Goal: Transaction & Acquisition: Purchase product/service

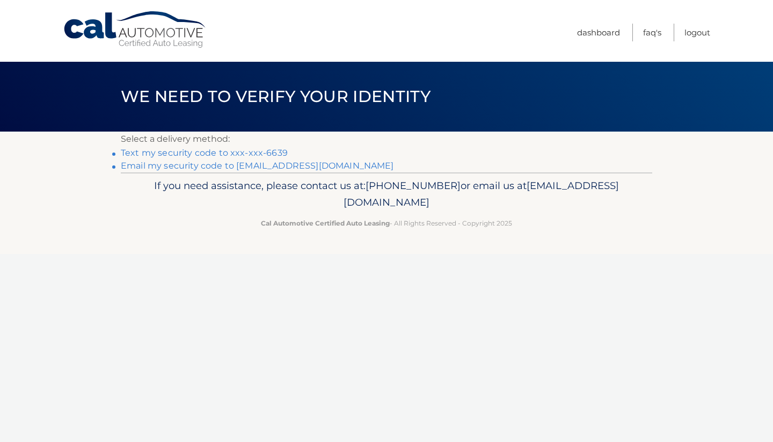
click at [261, 153] on link "Text my security code to xxx-xxx-6639" at bounding box center [204, 153] width 167 height 10
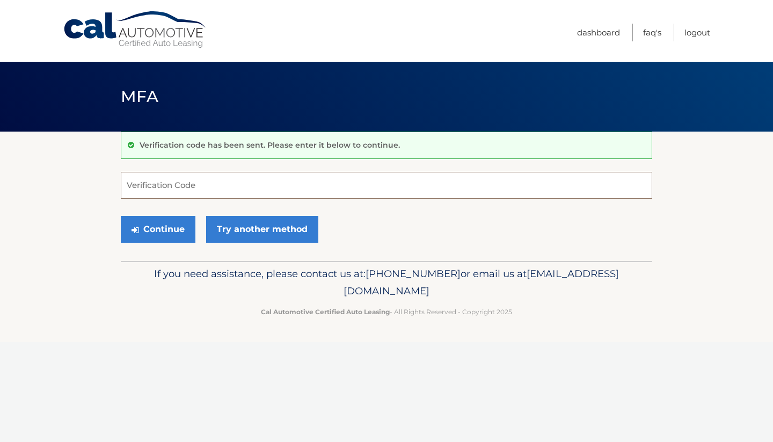
click at [214, 181] on input "Verification Code" at bounding box center [386, 185] width 531 height 27
type input "528863"
click at [154, 229] on button "Continue" at bounding box center [158, 229] width 75 height 27
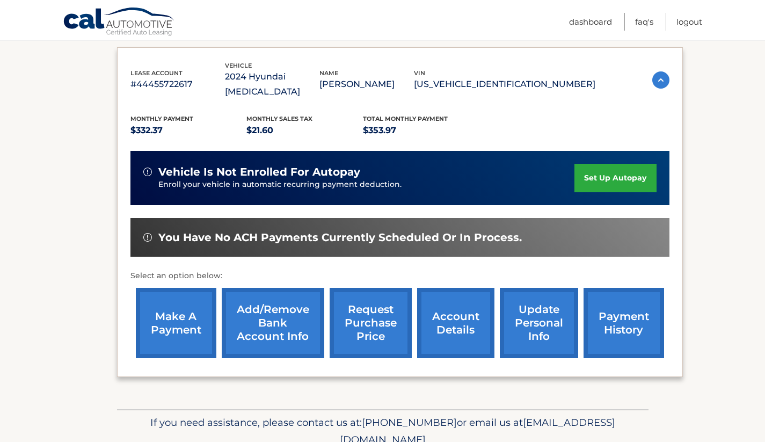
scroll to position [178, 0]
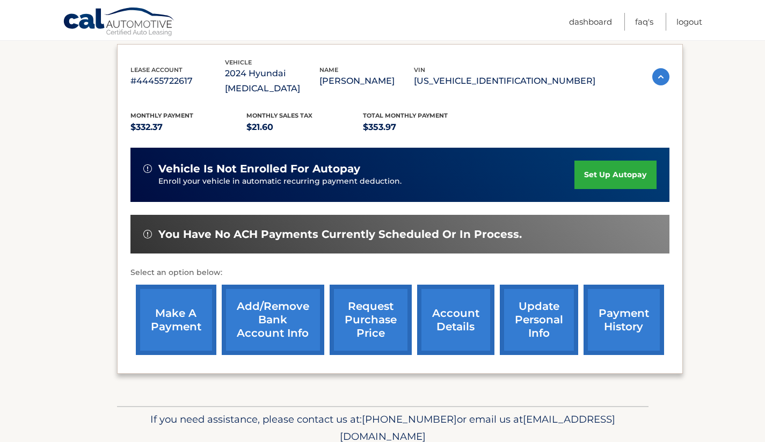
click at [173, 300] on link "make a payment" at bounding box center [176, 319] width 80 height 70
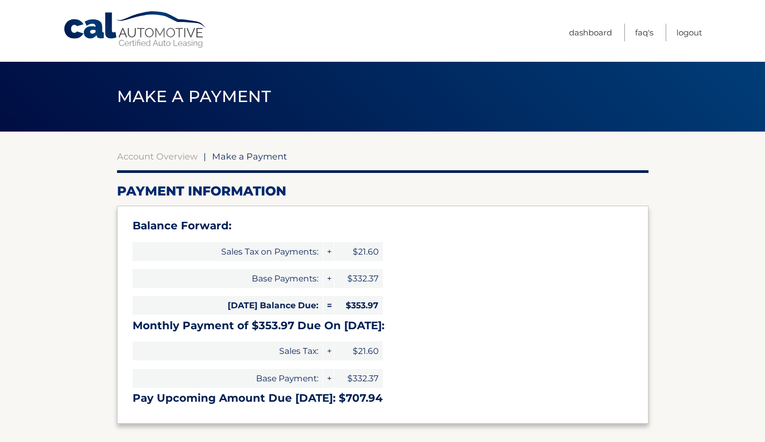
select select "ZTlkNzdiYmYtZWRkYy00MTMxLTkxYzktYTBiMmViOWFmOTk0"
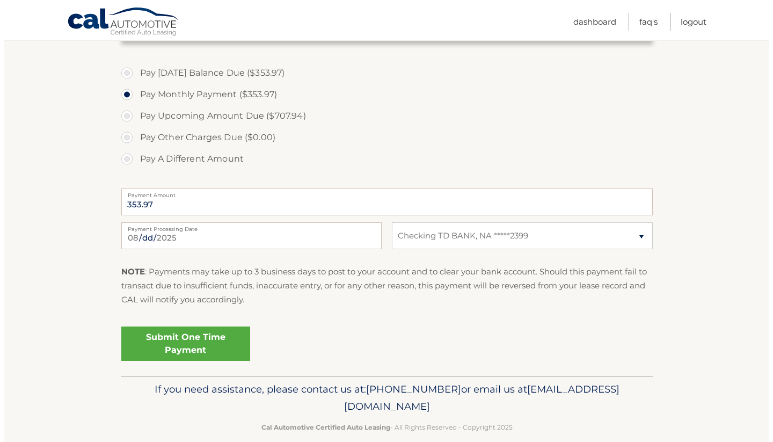
scroll to position [385, 0]
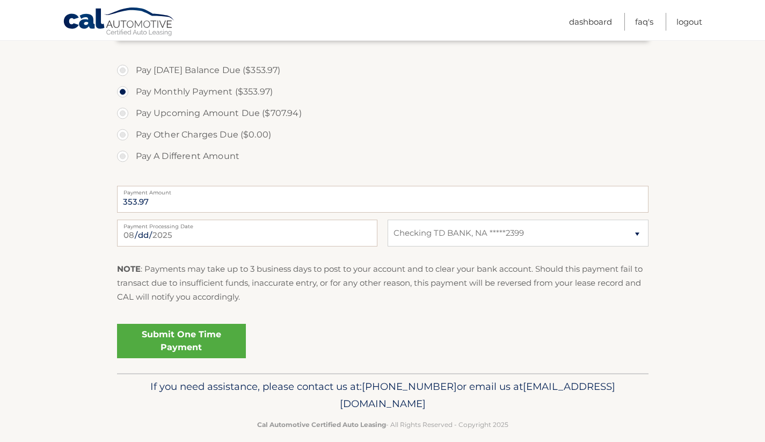
click at [206, 338] on link "Submit One Time Payment" at bounding box center [181, 341] width 129 height 34
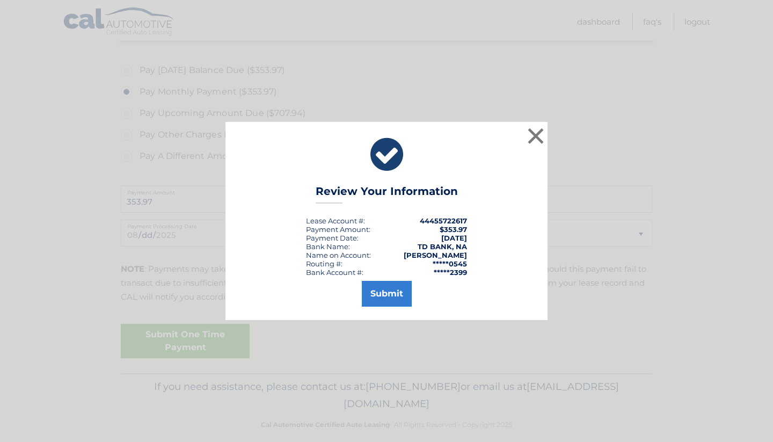
click at [392, 292] on button "Submit" at bounding box center [387, 294] width 50 height 26
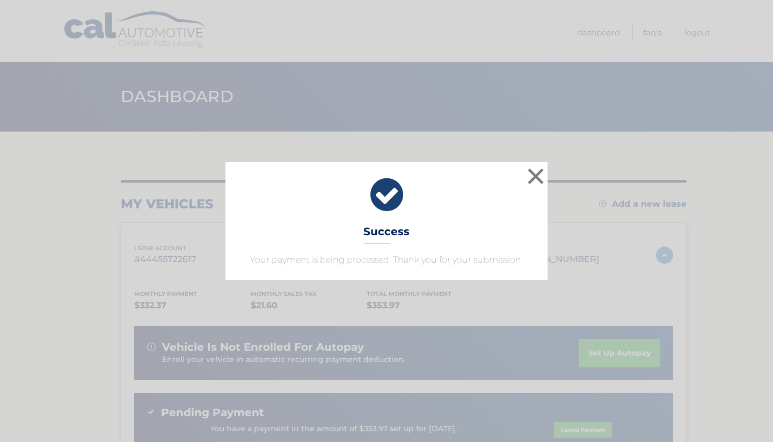
click at [533, 176] on button "×" at bounding box center [535, 175] width 21 height 21
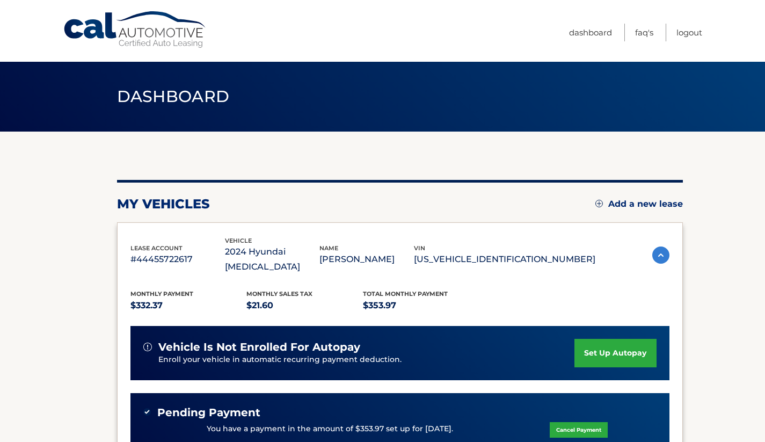
click at [687, 31] on link "Logout" at bounding box center [689, 33] width 26 height 18
